Goal: Transaction & Acquisition: Purchase product/service

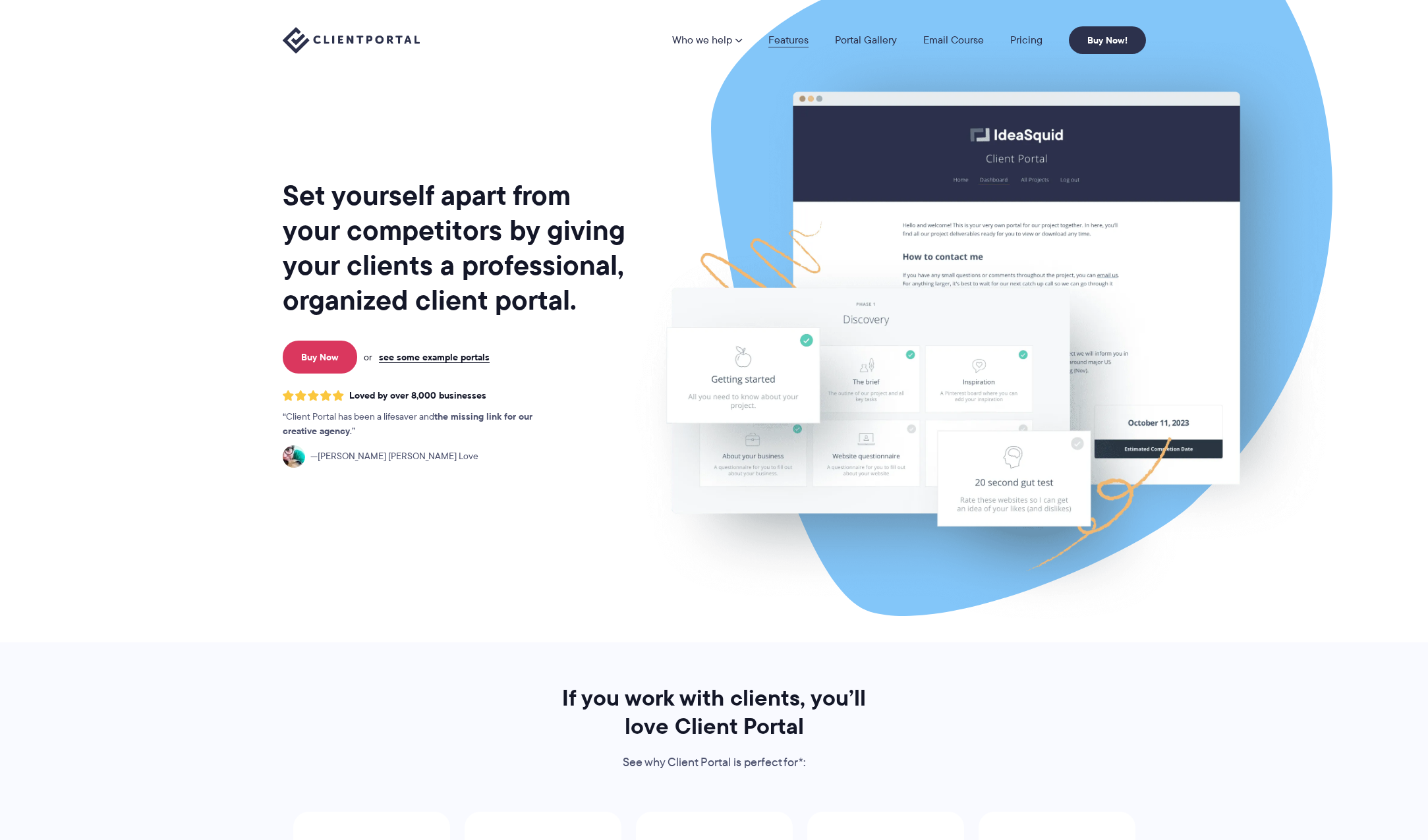
click at [774, 41] on link "Features" at bounding box center [788, 40] width 40 height 10
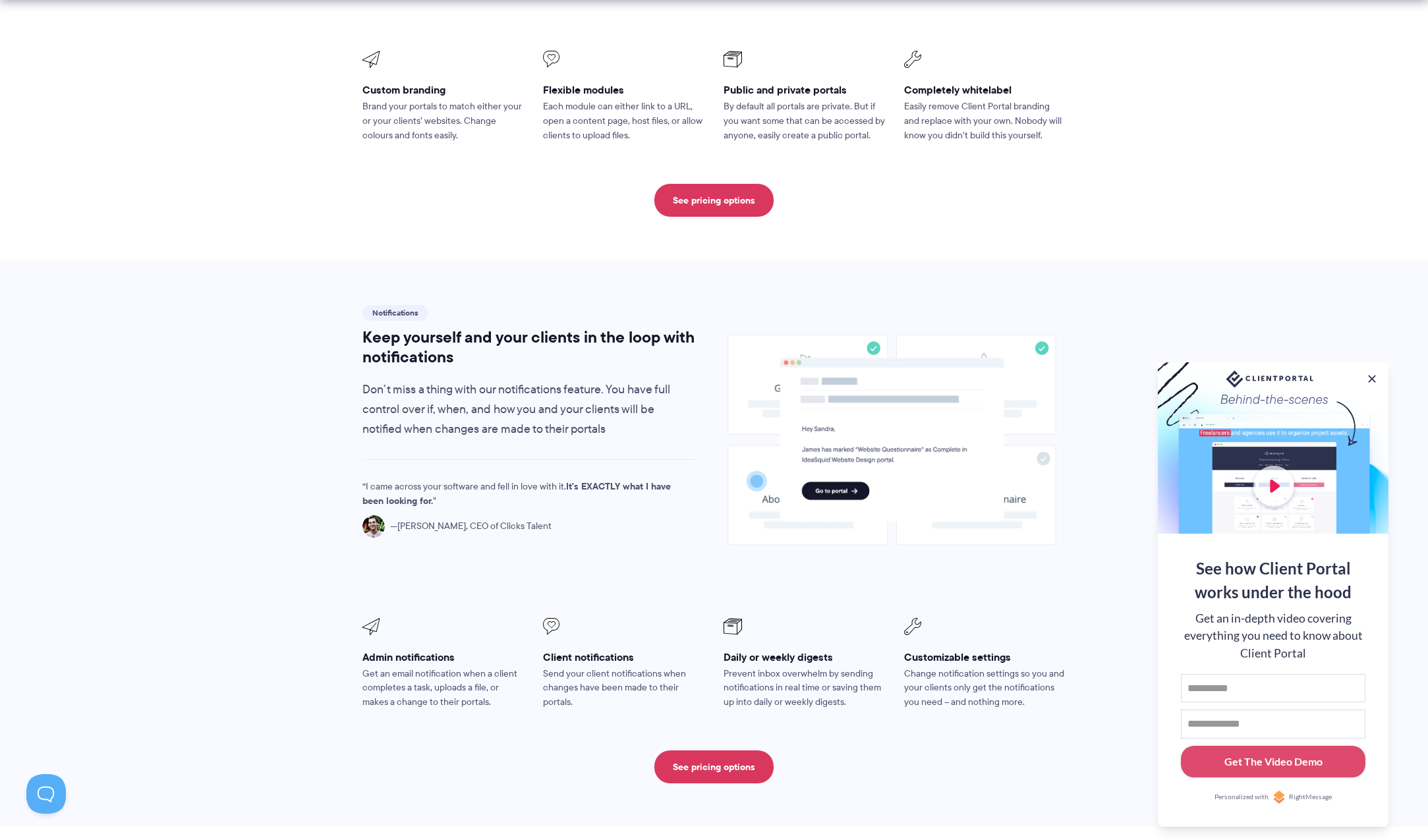
scroll to position [725, 0]
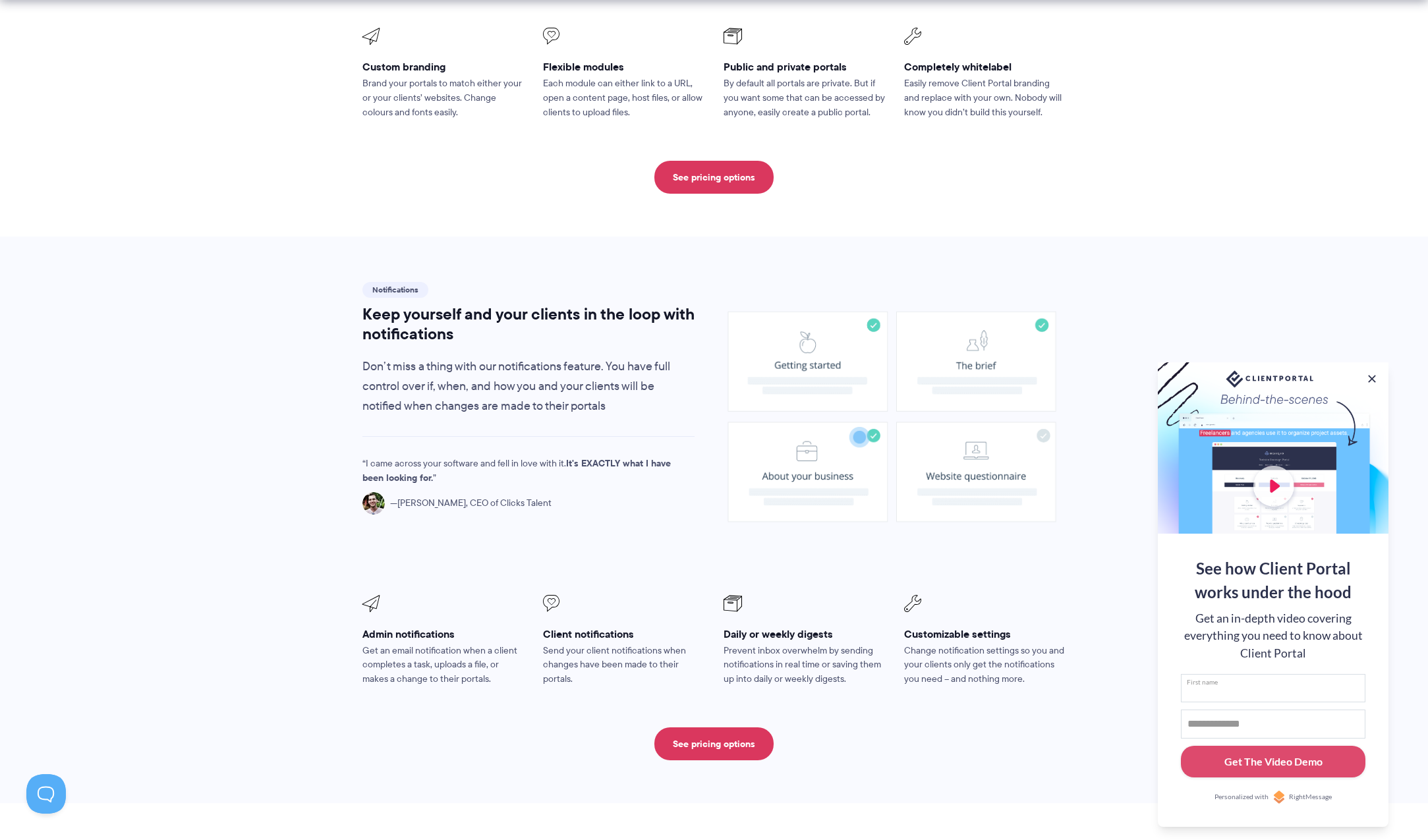
click at [1253, 688] on input "First name" at bounding box center [1273, 688] width 185 height 29
click at [1272, 486] on div at bounding box center [1273, 447] width 231 height 171
click at [1233, 680] on input "First name" at bounding box center [1273, 688] width 185 height 29
type input "*****"
click at [1219, 713] on input "Email address" at bounding box center [1273, 724] width 185 height 29
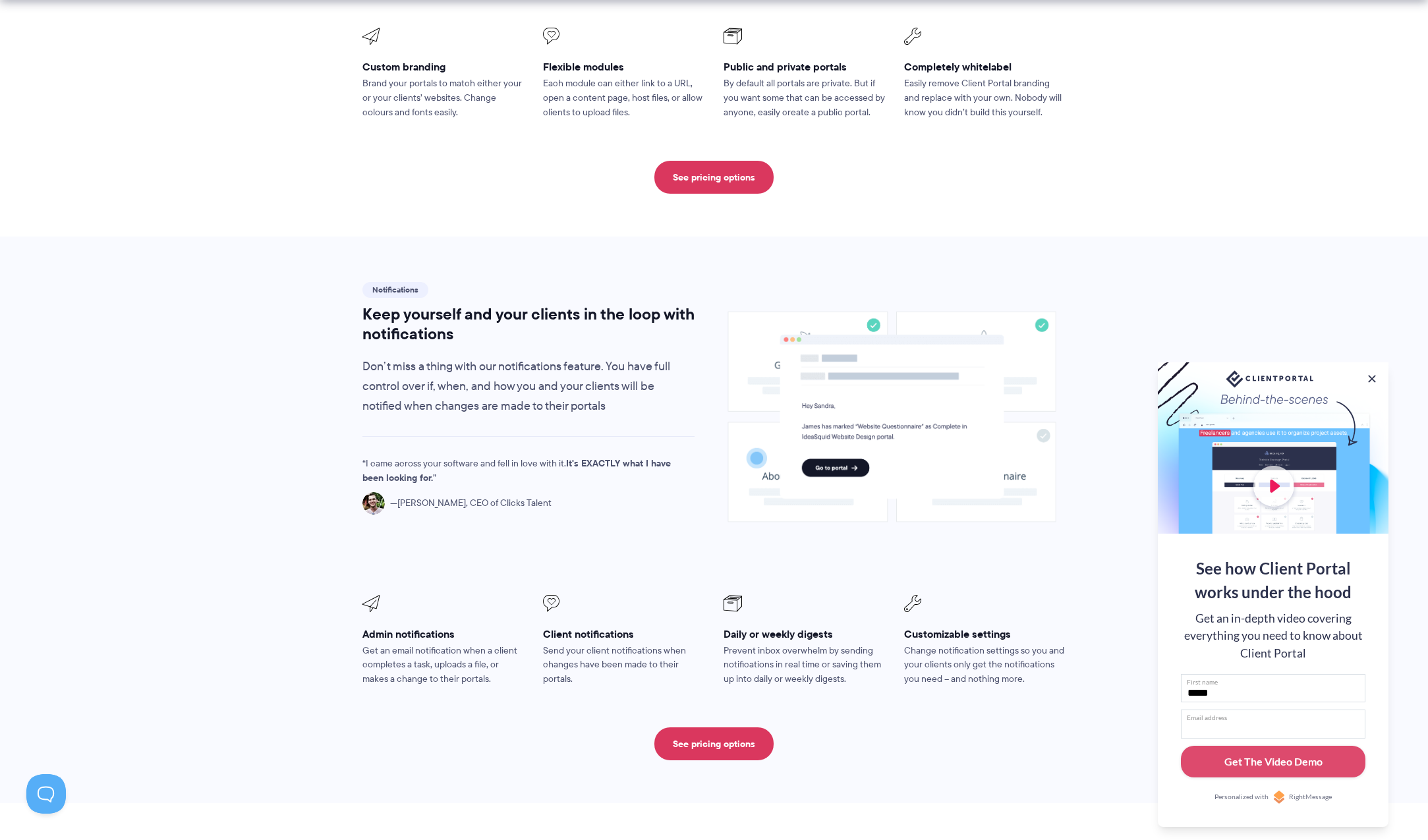
type input "**********"
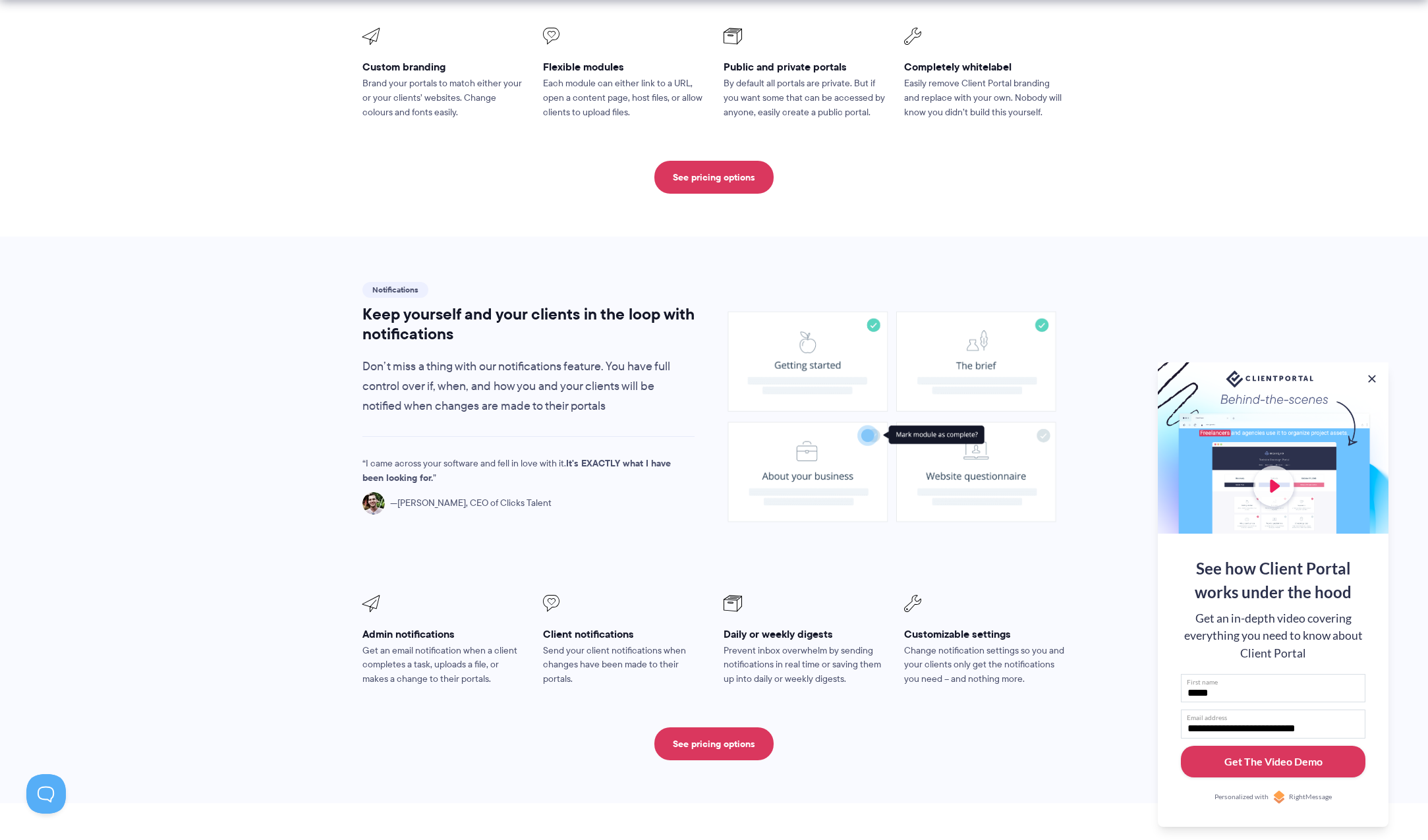
click at [1273, 756] on div "Get The Video Demo" at bounding box center [1273, 761] width 98 height 16
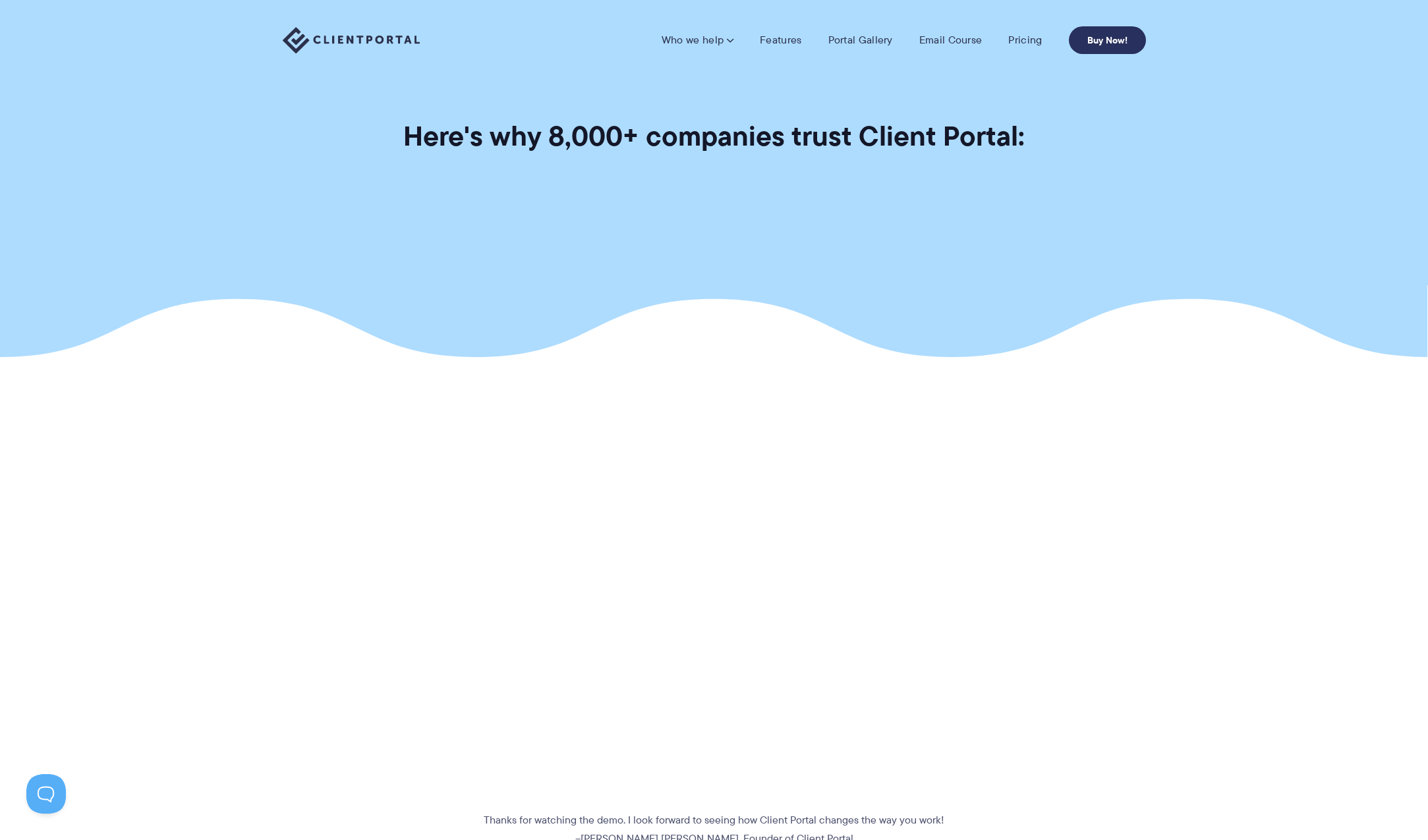
click at [1097, 31] on link "Buy Now!" at bounding box center [1107, 40] width 77 height 28
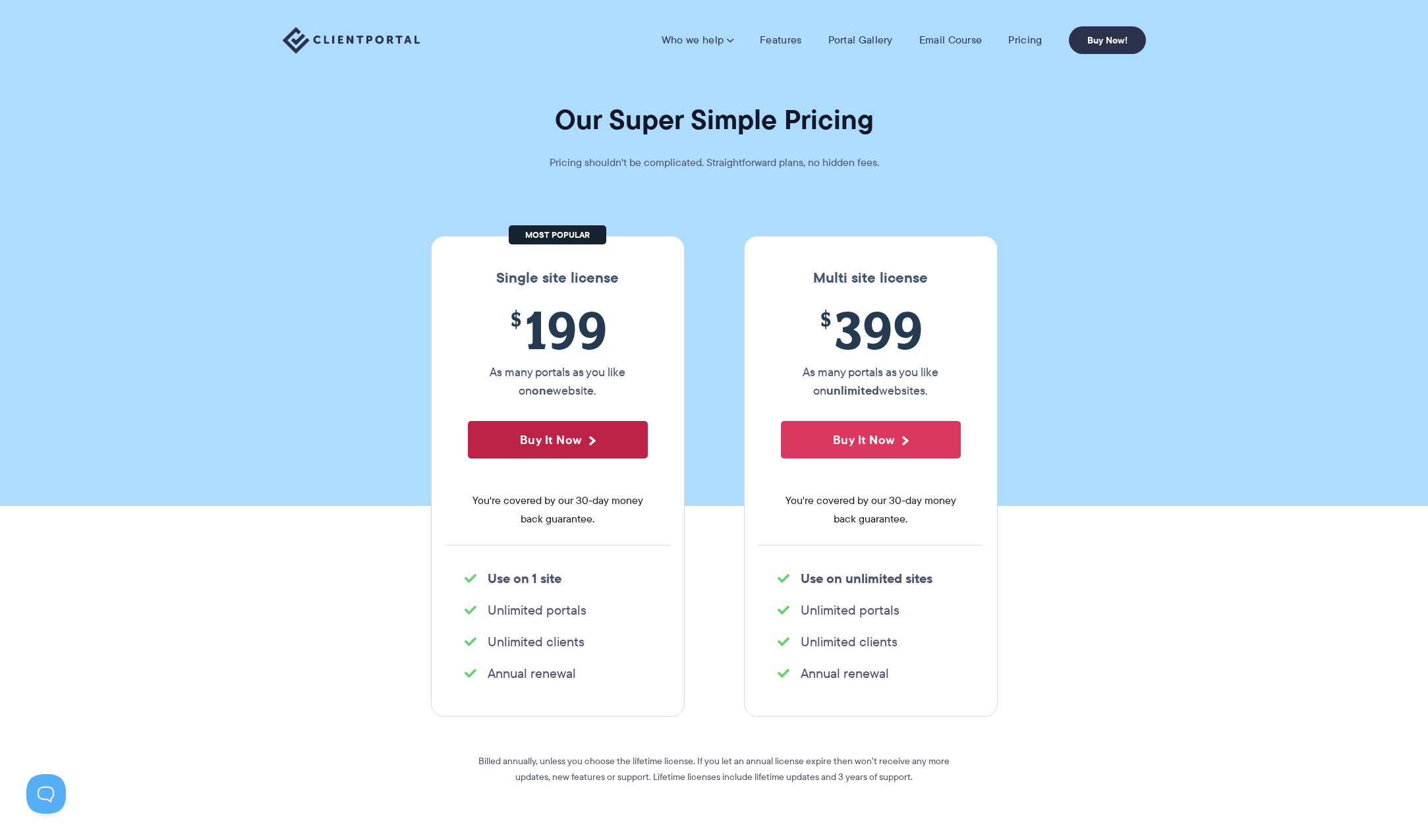
click at [587, 449] on button "Buy It Now" at bounding box center [558, 440] width 180 height 37
